Goal: Task Accomplishment & Management: Use online tool/utility

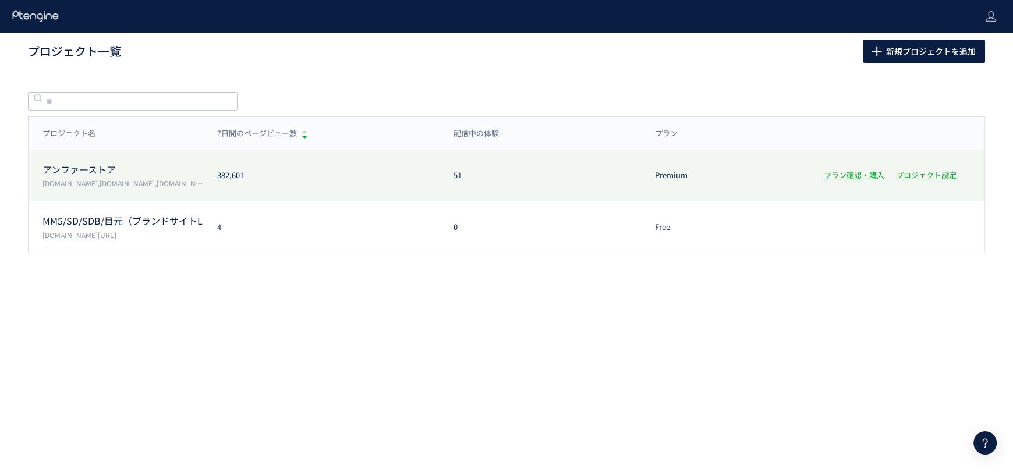
click at [270, 201] on div "アンファーストア [DOMAIN_NAME],[DOMAIN_NAME],[DOMAIN_NAME],[DOMAIN_NAME] 382,601 51 Pre…" at bounding box center [507, 226] width 956 height 51
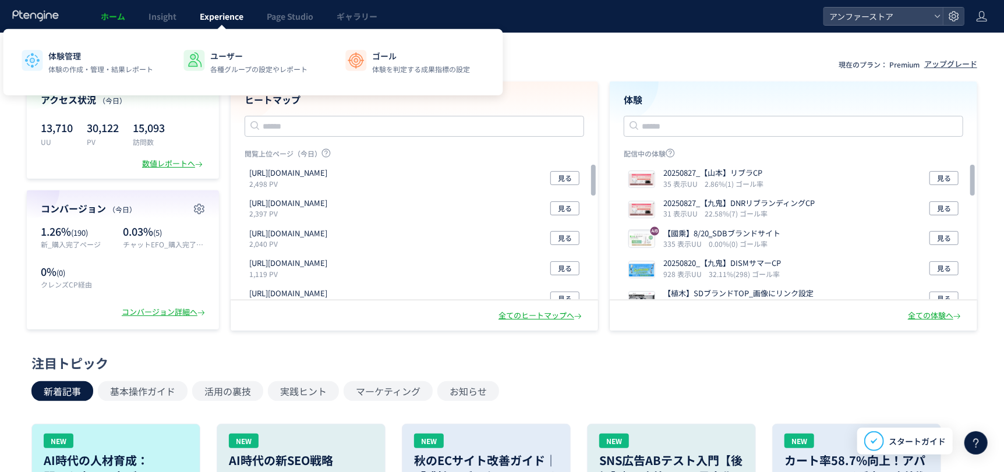
click at [202, 25] on link "Experience" at bounding box center [221, 16] width 67 height 33
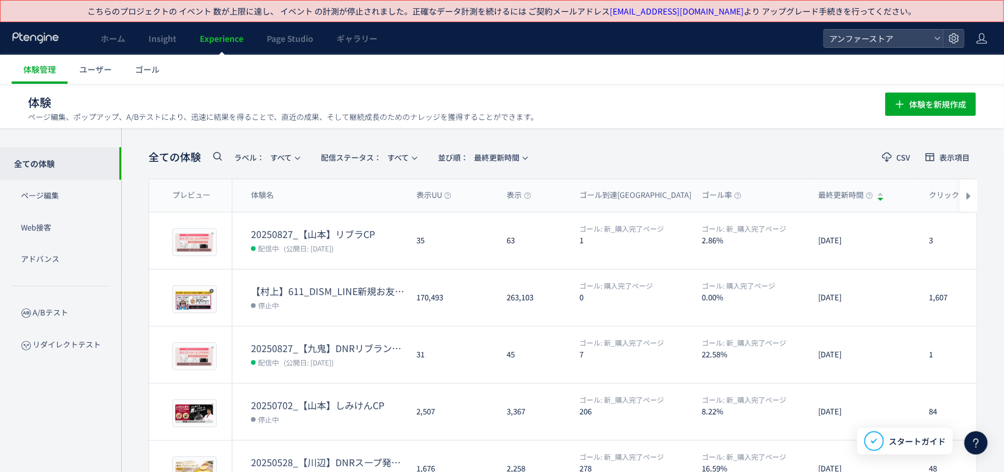
click at [289, 243] on span "(公開日: [DATE])" at bounding box center [309, 248] width 50 height 10
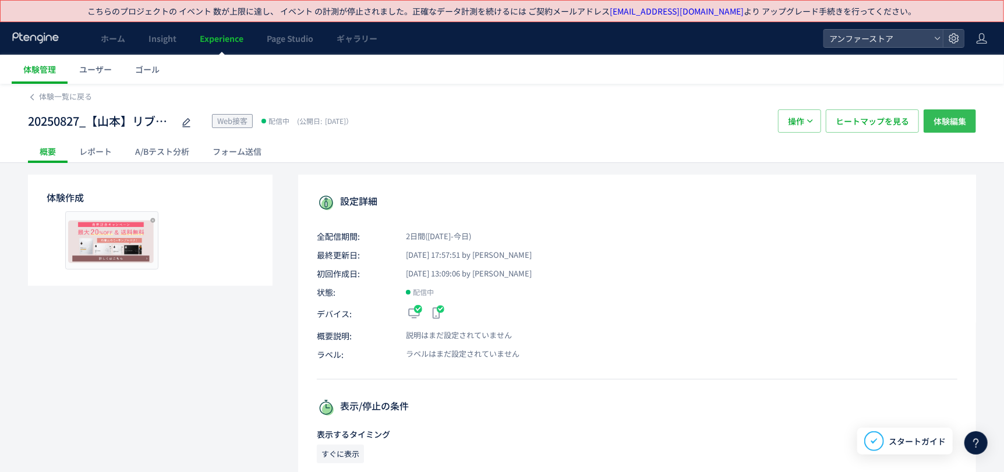
click at [956, 123] on span "体験編集" at bounding box center [950, 120] width 33 height 23
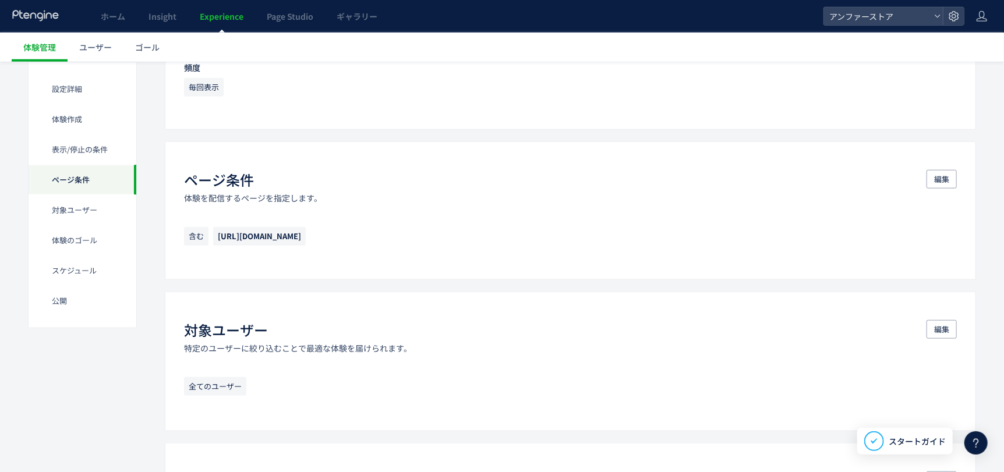
scroll to position [634, 0]
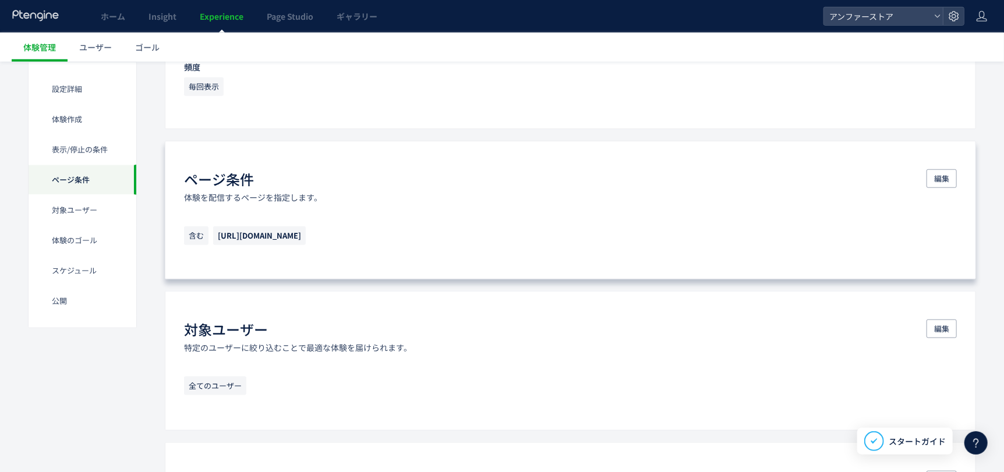
click at [475, 245] on p "含む [URL][DOMAIN_NAME]" at bounding box center [570, 239] width 773 height 24
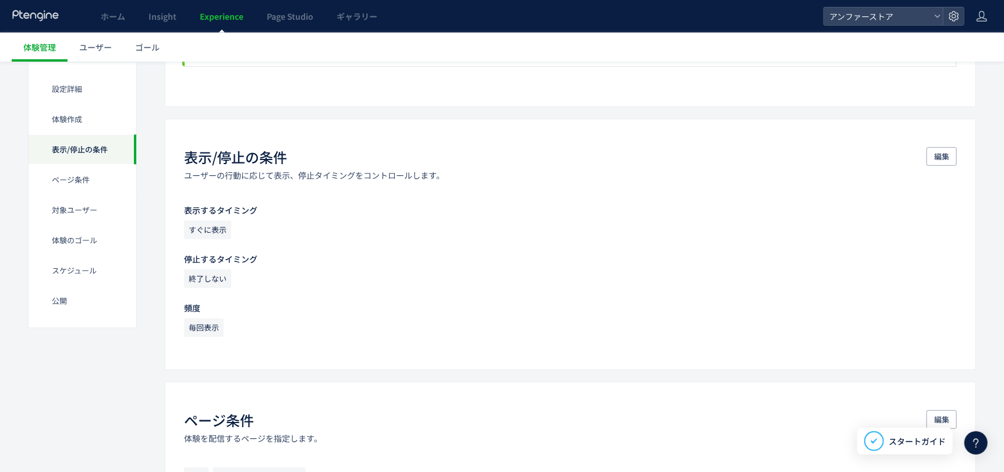
scroll to position [0, 0]
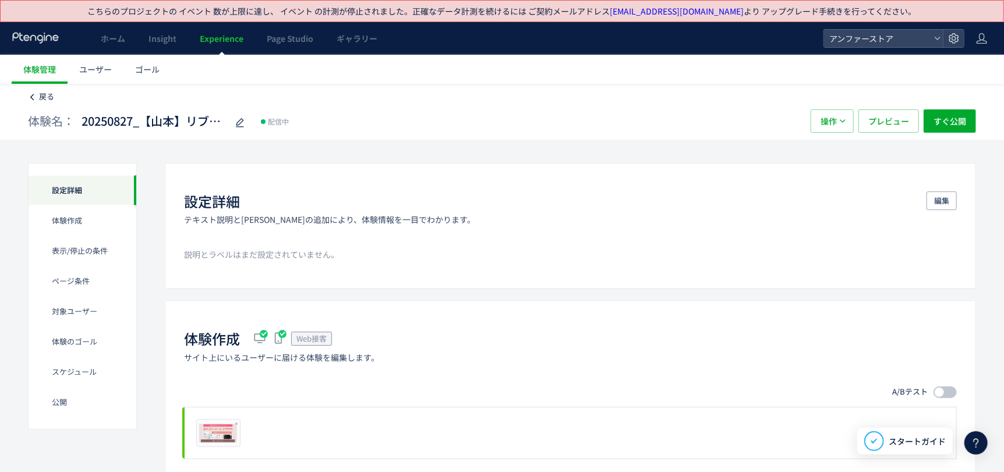
click at [36, 93] on link "戻る" at bounding box center [41, 96] width 26 height 11
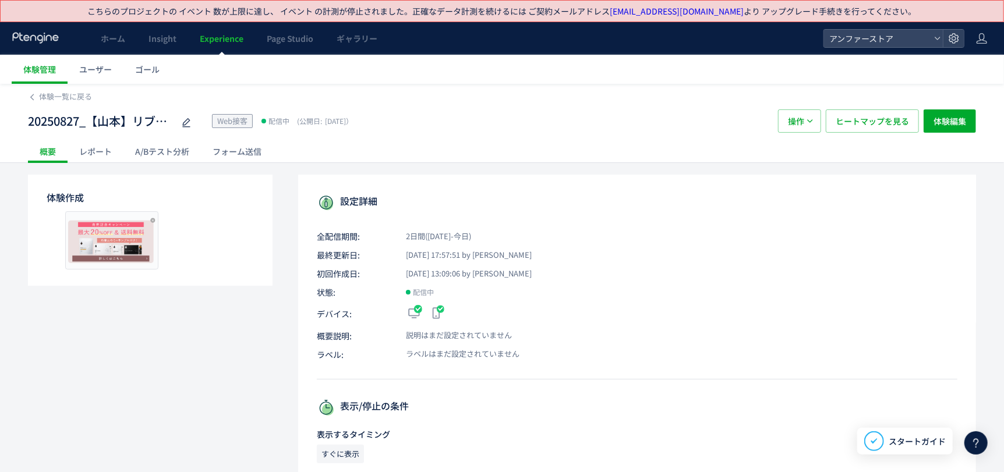
click at [36, 93] on link "体験一覧に戻る" at bounding box center [60, 96] width 64 height 11
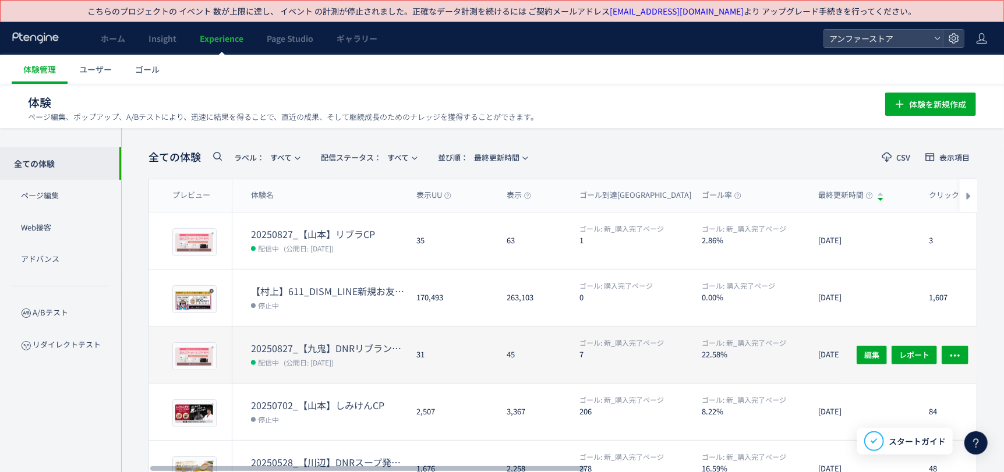
click at [370, 334] on div "20250827_【九鬼】DNRリブランディングCP 配信中 (公開日: [DATE])" at bounding box center [319, 355] width 175 height 56
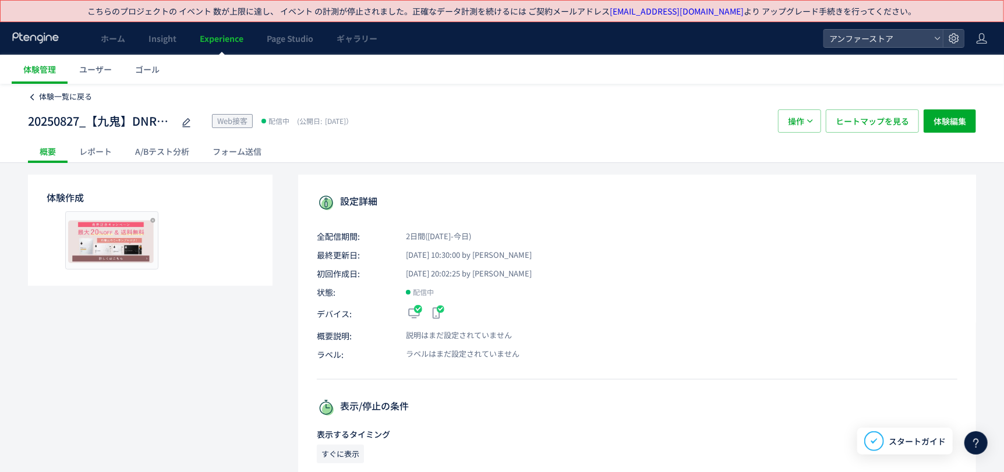
click at [83, 93] on span "体験一覧に戻る" at bounding box center [65, 96] width 53 height 11
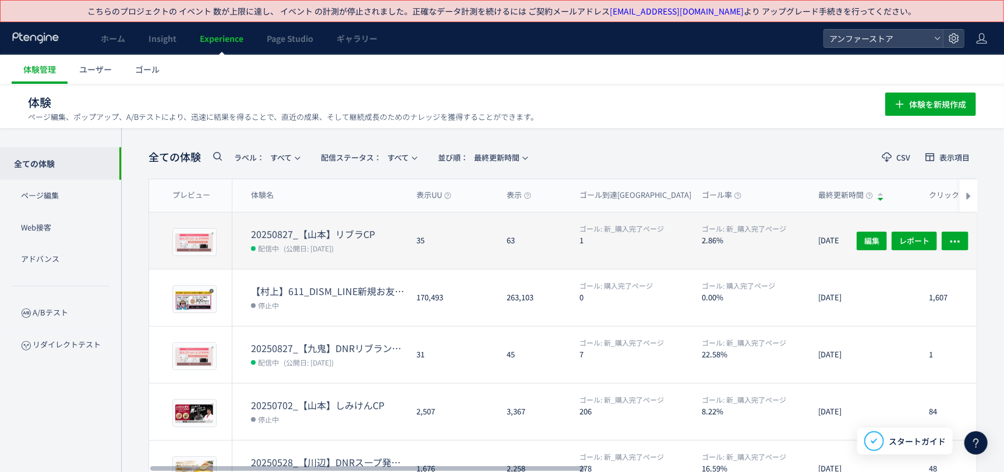
click at [428, 242] on div "35" at bounding box center [452, 241] width 90 height 56
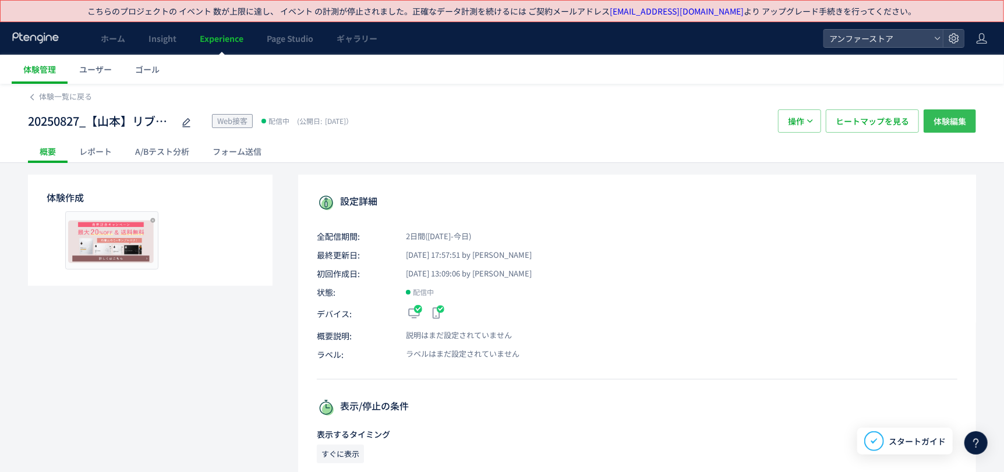
click at [956, 125] on span "体験編集" at bounding box center [950, 120] width 33 height 23
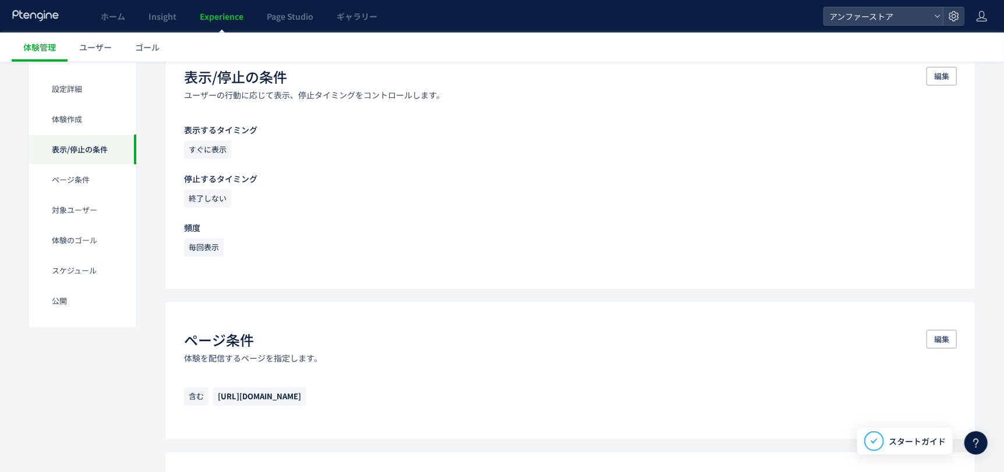
scroll to position [472, 0]
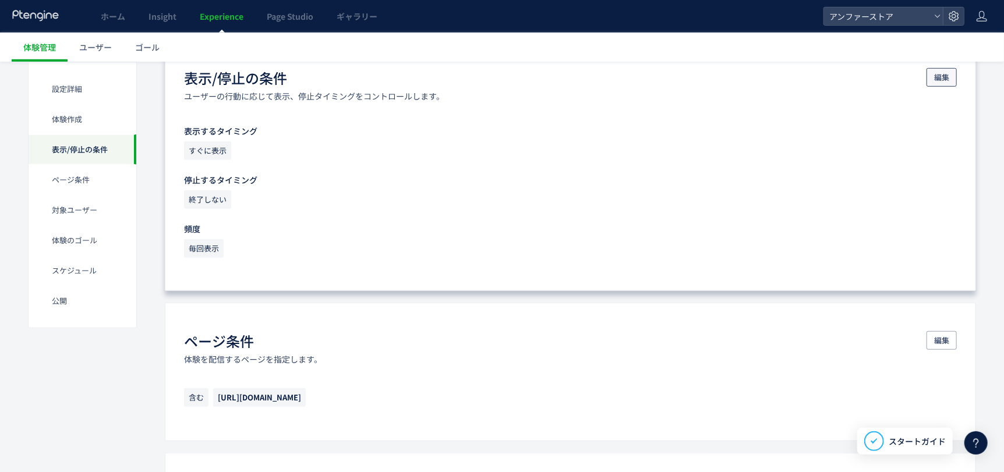
click at [945, 76] on span "編集" at bounding box center [941, 77] width 15 height 19
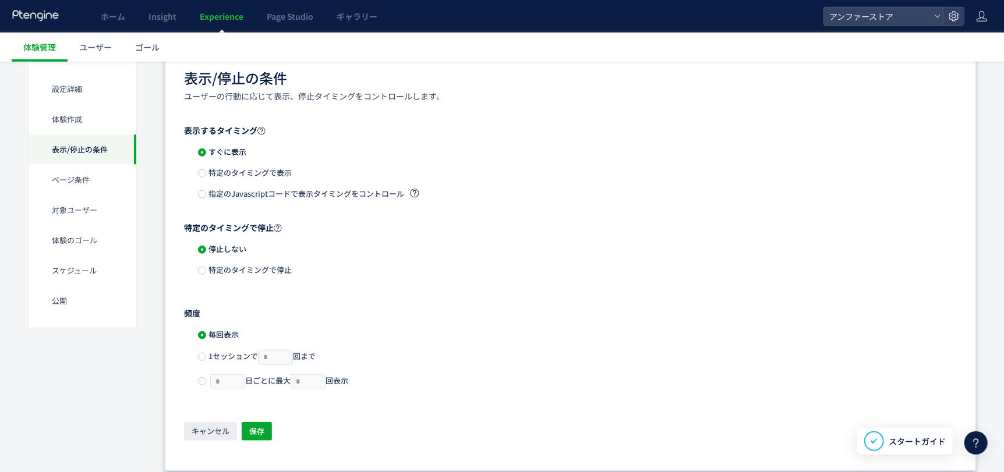
click at [218, 267] on span "特定のタイミングで停止" at bounding box center [249, 269] width 86 height 11
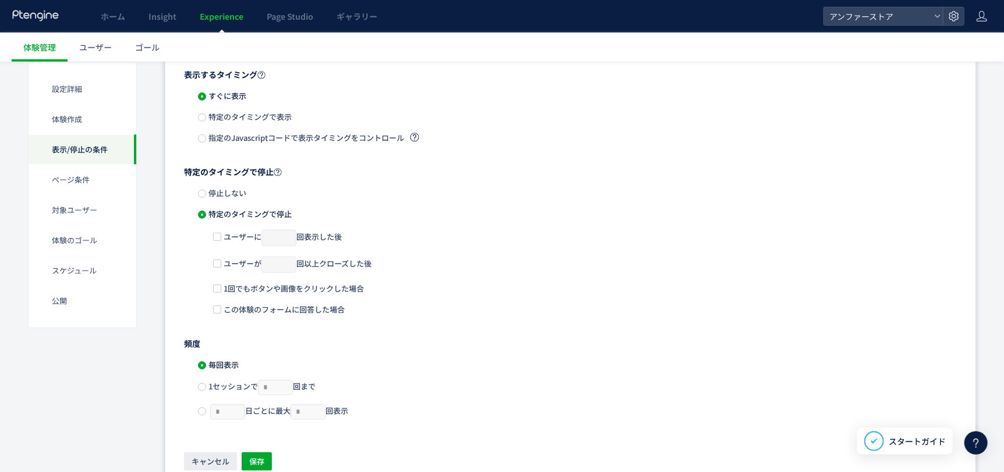
scroll to position [529, 0]
click at [233, 257] on span "ユーザーが * 回以上クローズした後" at bounding box center [296, 262] width 150 height 17
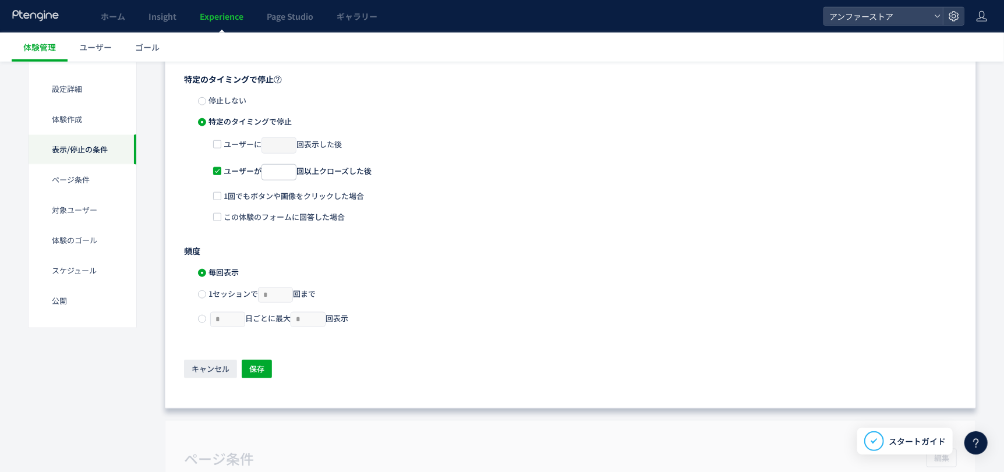
click at [211, 298] on label "1セッションで * 回まで" at bounding box center [257, 295] width 118 height 15
click at [275, 297] on input "*" at bounding box center [276, 295] width 34 height 14
type input "*"
click at [268, 365] on button "保存" at bounding box center [257, 369] width 30 height 19
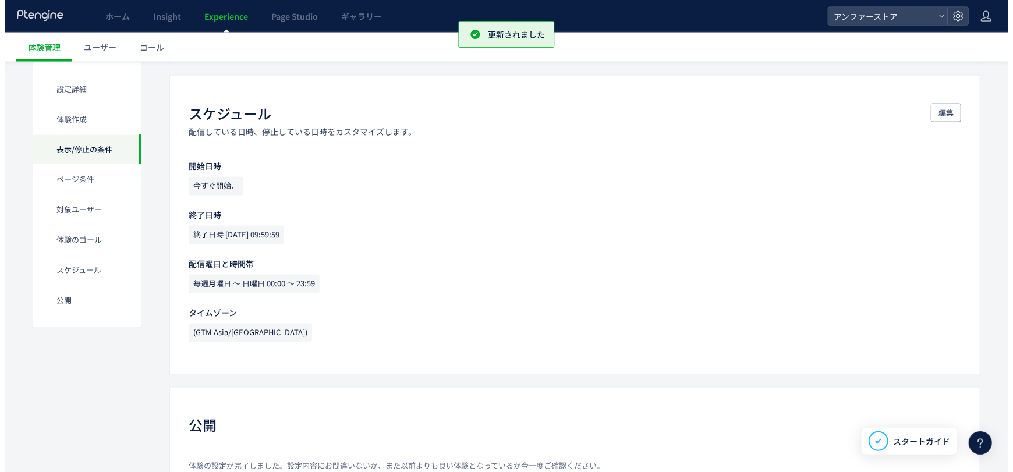
scroll to position [1301, 0]
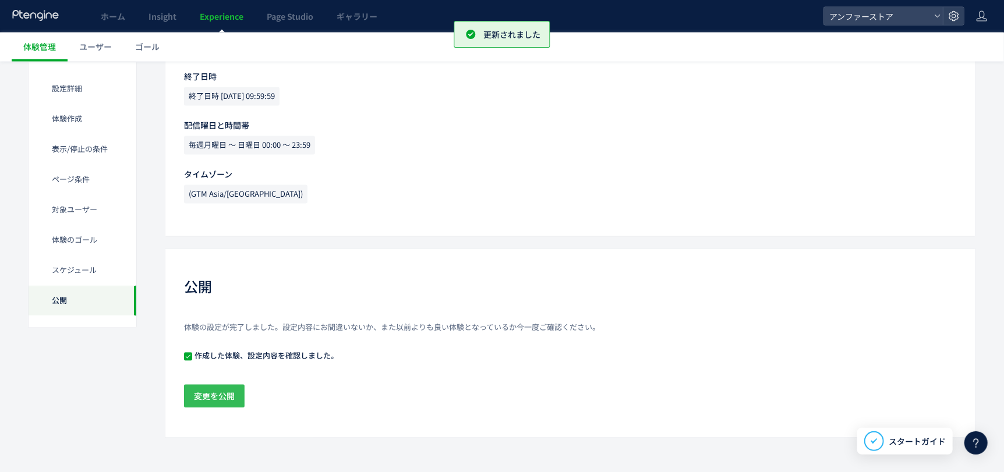
click at [214, 404] on span "変更を公開" at bounding box center [214, 396] width 41 height 23
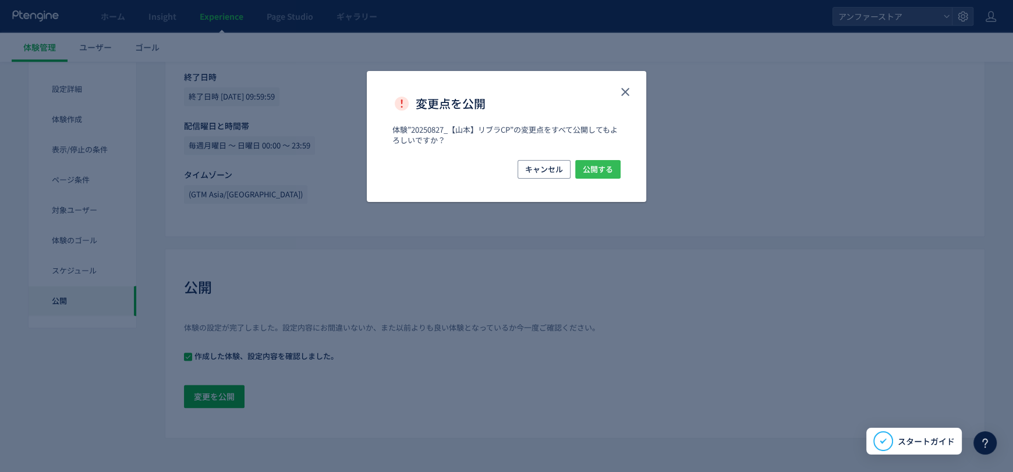
click at [610, 171] on span "公開する" at bounding box center [598, 169] width 30 height 19
